Goal: Task Accomplishment & Management: Use online tool/utility

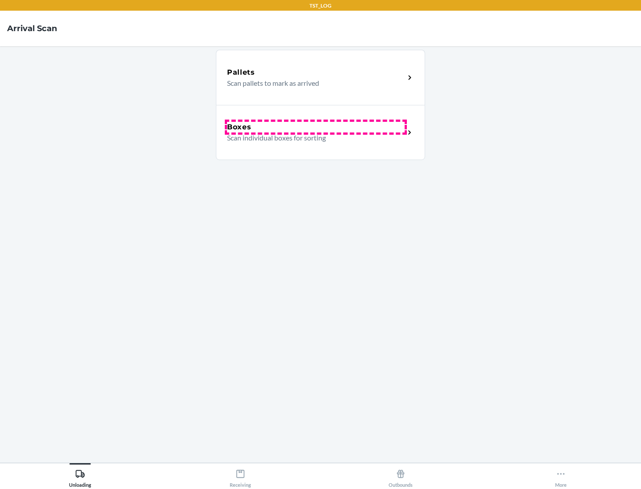
click at [315, 127] on div "Boxes" at bounding box center [316, 127] width 178 height 11
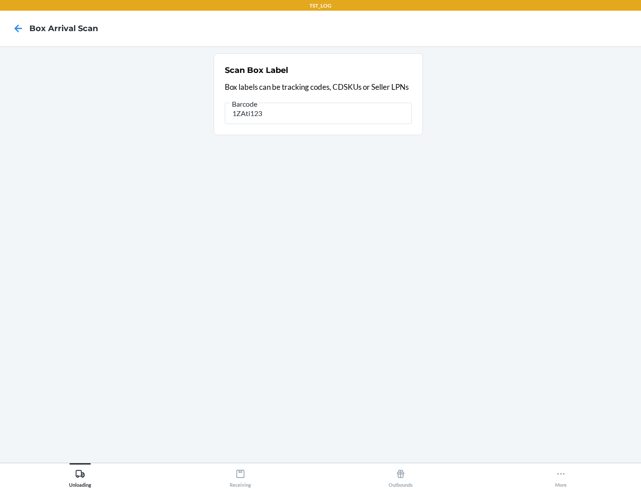
type input "1ZAti123"
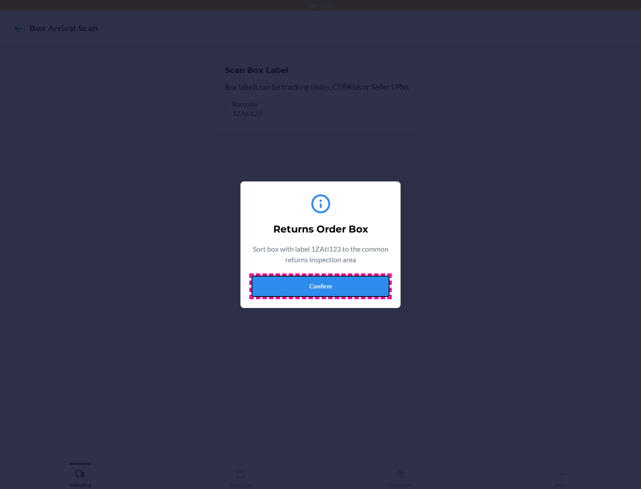
click at [320, 286] on button "Confirm" at bounding box center [320, 286] width 138 height 21
